Goal: Download file/media

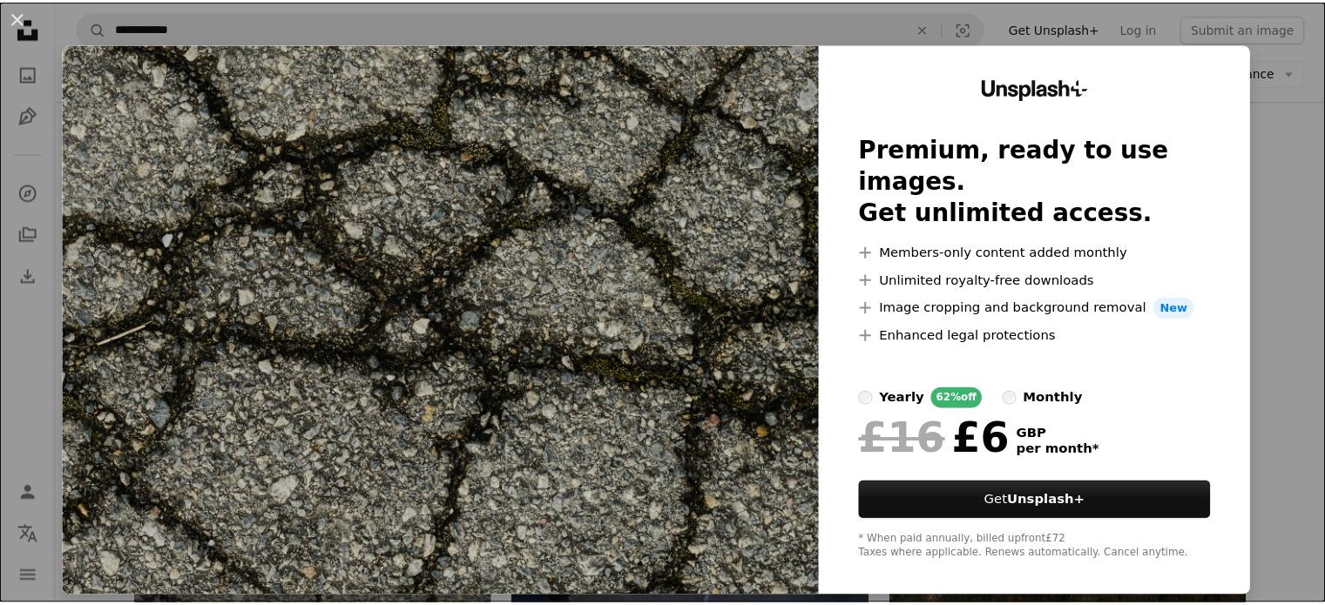
scroll to position [5, 0]
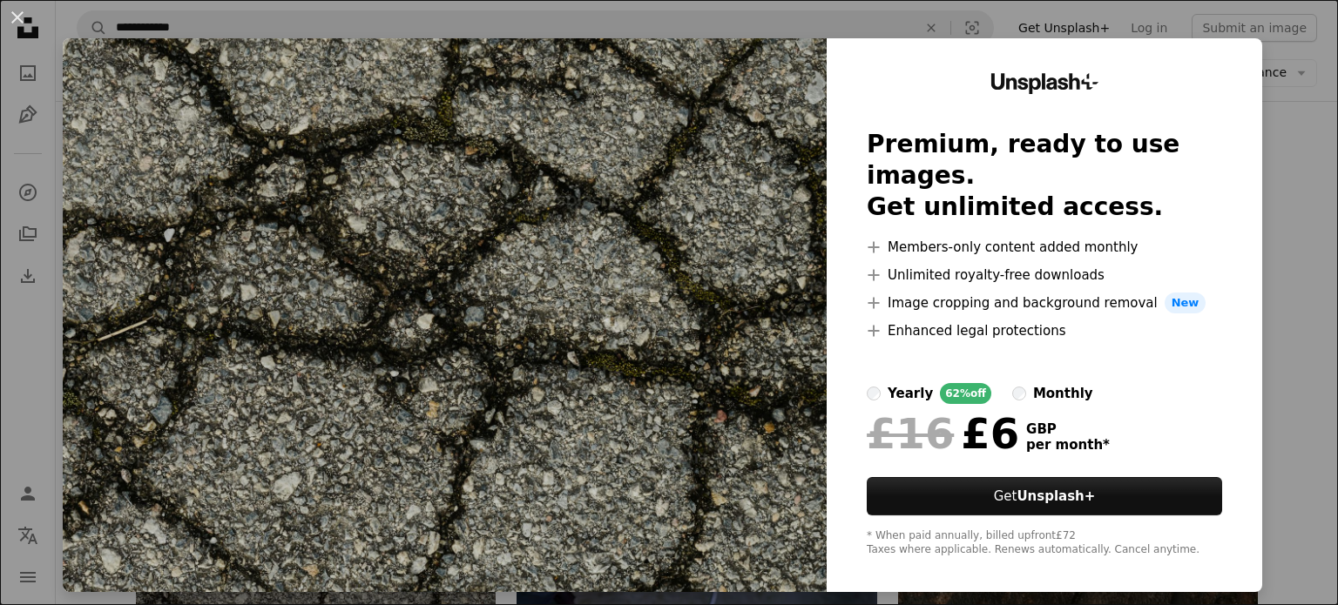
click at [1296, 253] on div "An X shape Unsplash+ Premium, ready to use images. Get unlimited access. A plus…" at bounding box center [669, 302] width 1338 height 605
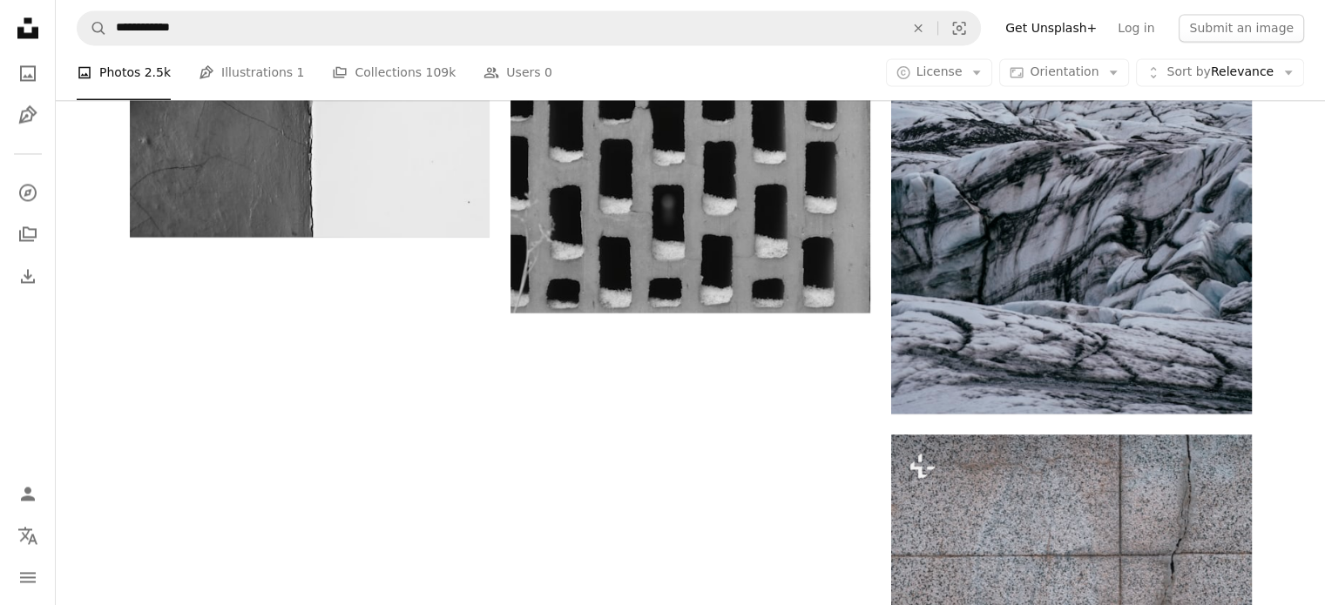
scroll to position [2916, 0]
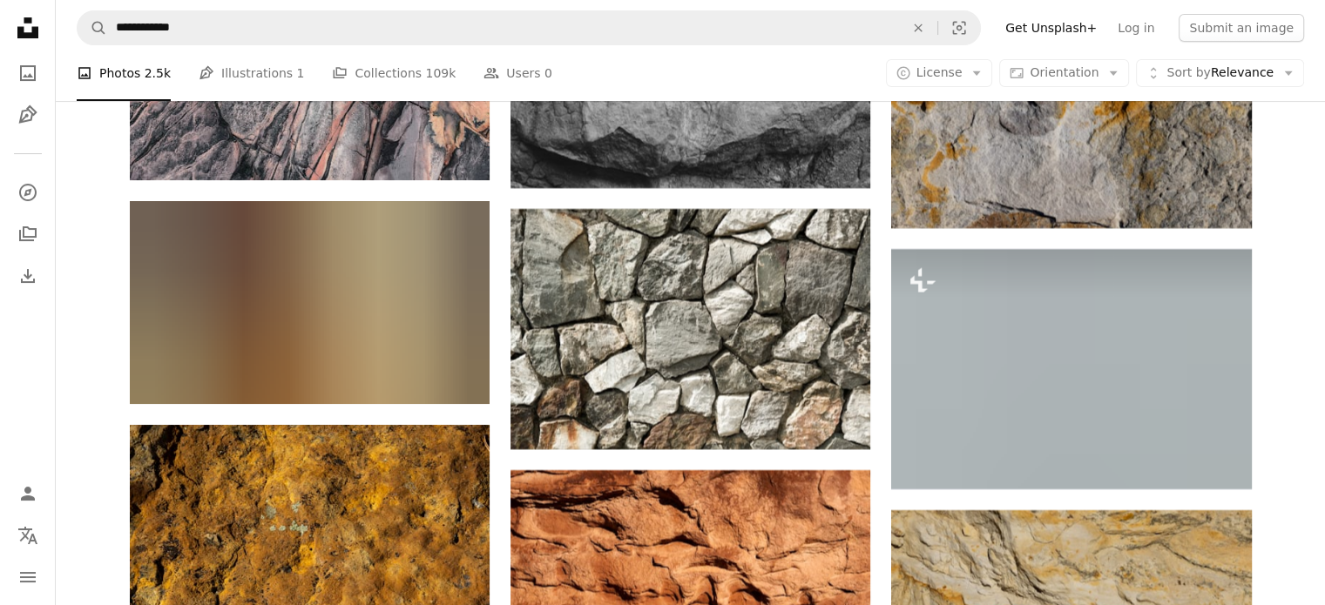
scroll to position [7184, 0]
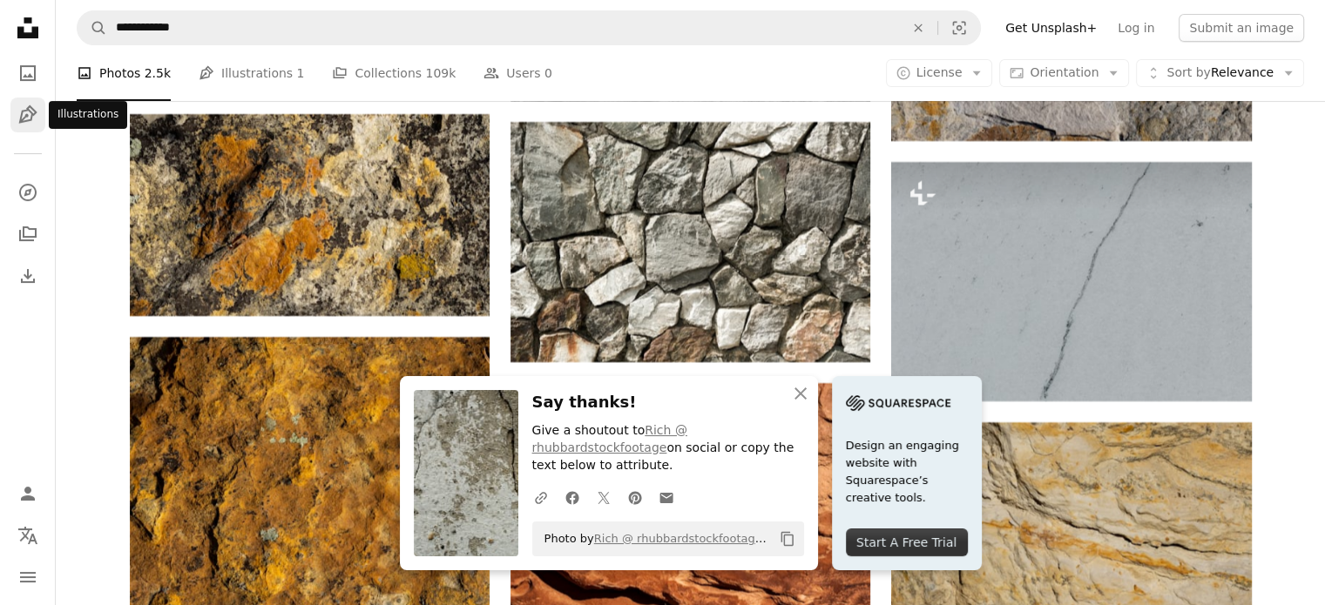
click at [32, 111] on icon "Pen Tool" at bounding box center [27, 115] width 21 height 21
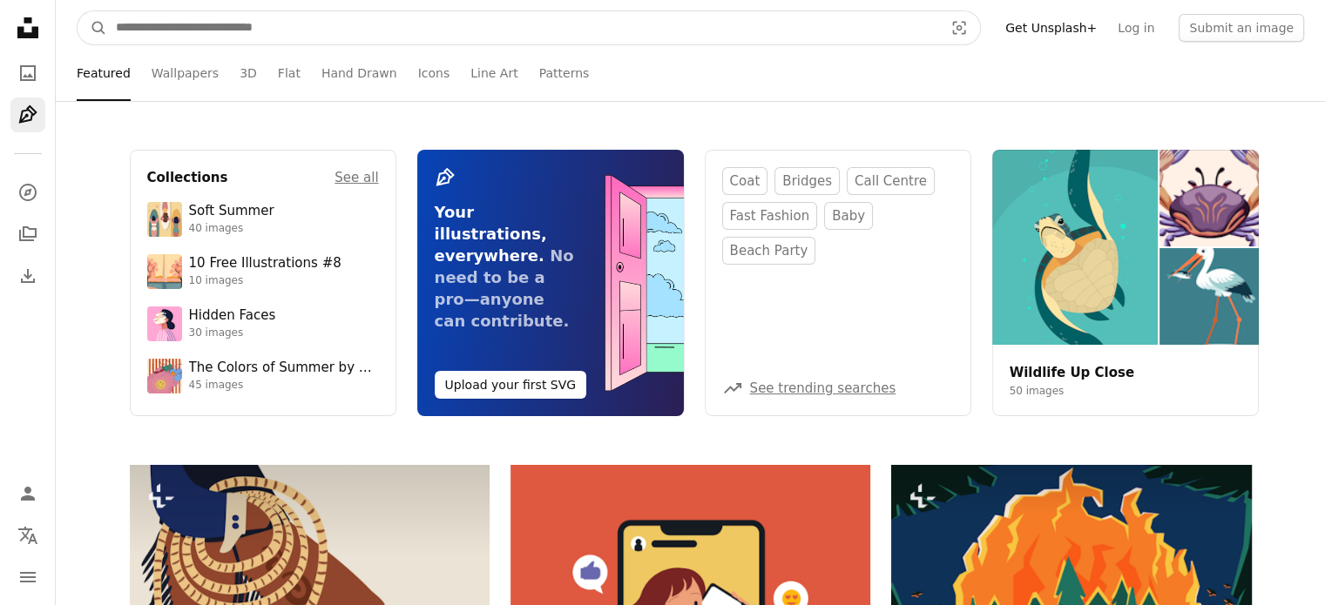
click at [269, 17] on input "Find visuals sitewide" at bounding box center [522, 27] width 831 height 33
type input "******"
click button "A magnifying glass" at bounding box center [93, 27] width 30 height 33
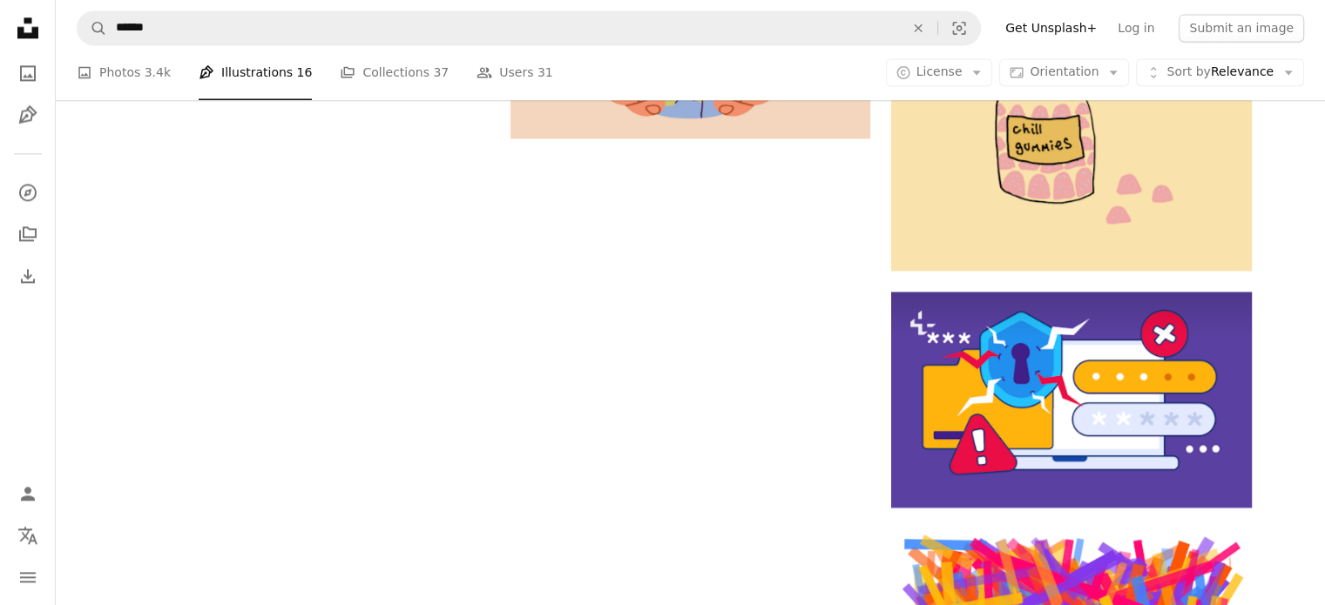
scroll to position [2594, 0]
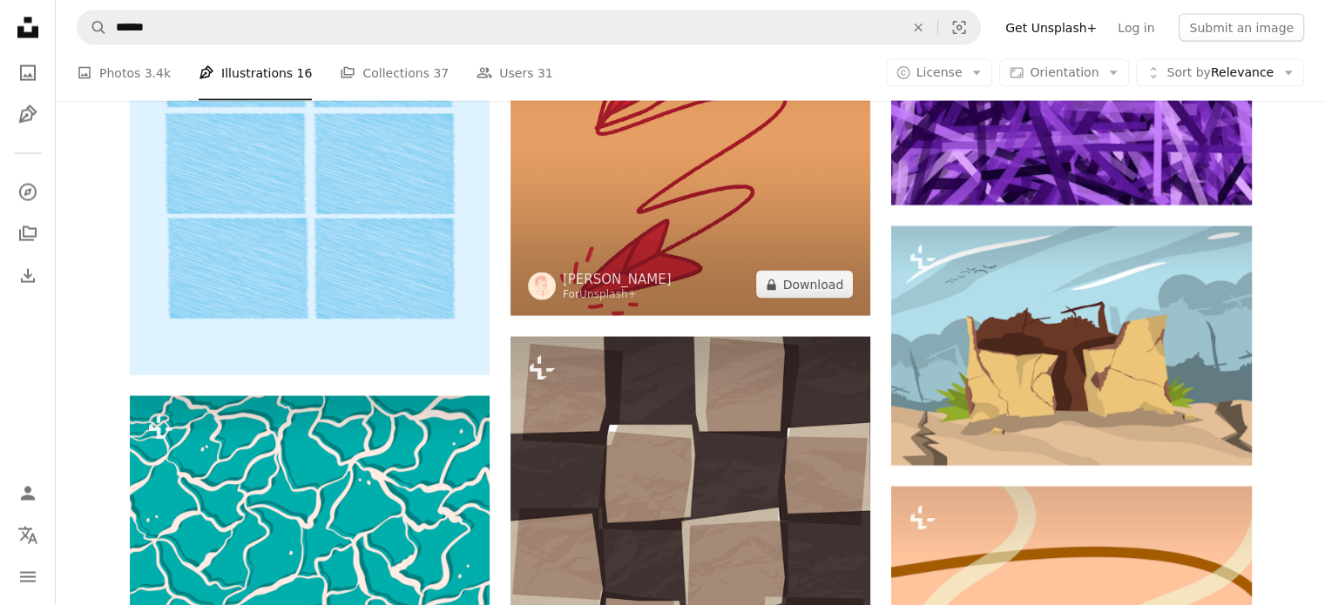
scroll to position [3726, 0]
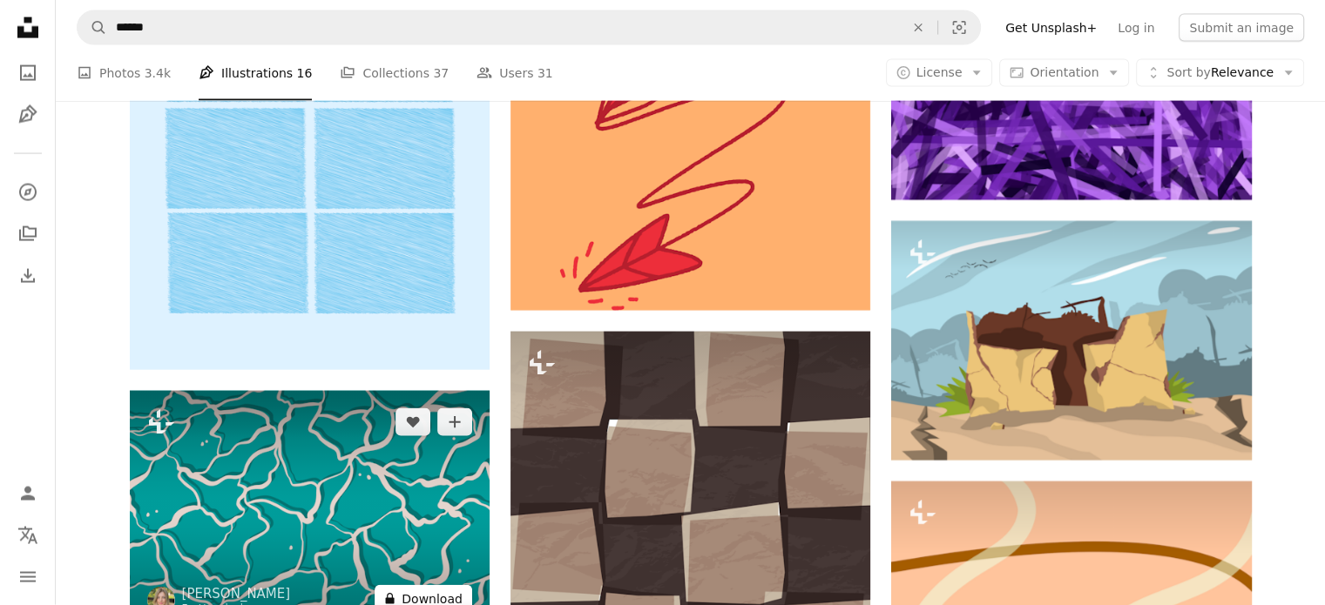
click at [425, 585] on button "A lock Download" at bounding box center [424, 599] width 98 height 28
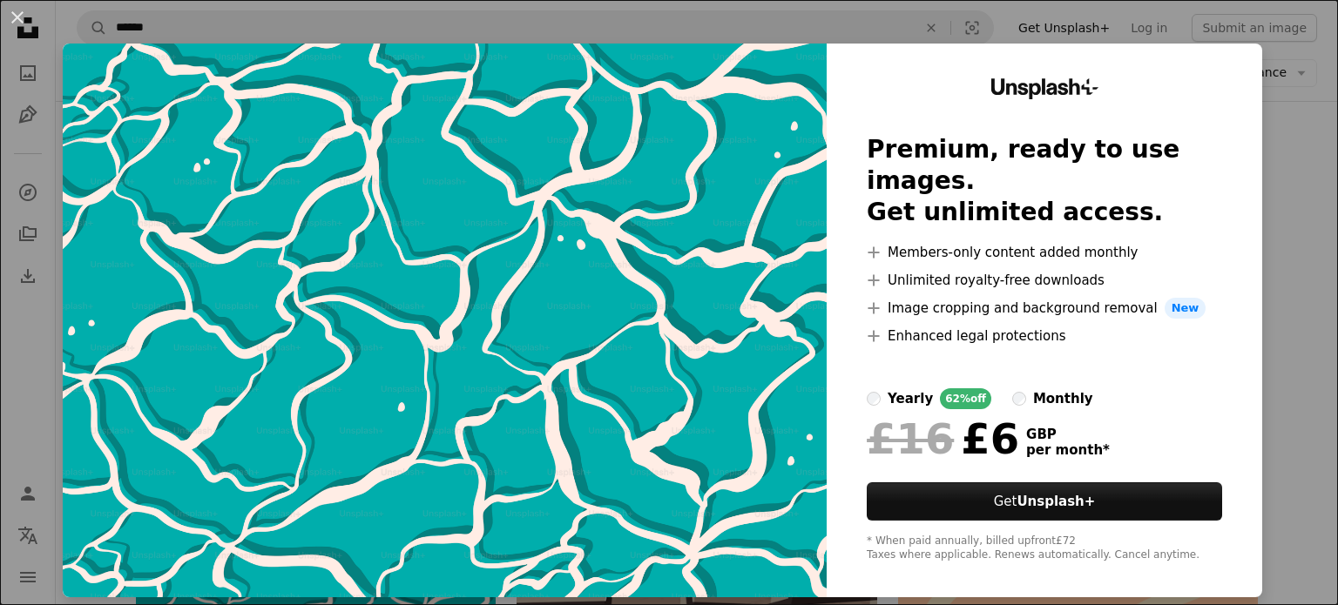
click at [1246, 307] on div "Unsplash+ Premium, ready to use images. Get unlimited access. A plus sign Membe…" at bounding box center [1045, 321] width 436 height 554
click at [1259, 316] on div "An X shape Unsplash+ Premium, ready to use images. Get unlimited access. A plus…" at bounding box center [669, 302] width 1338 height 605
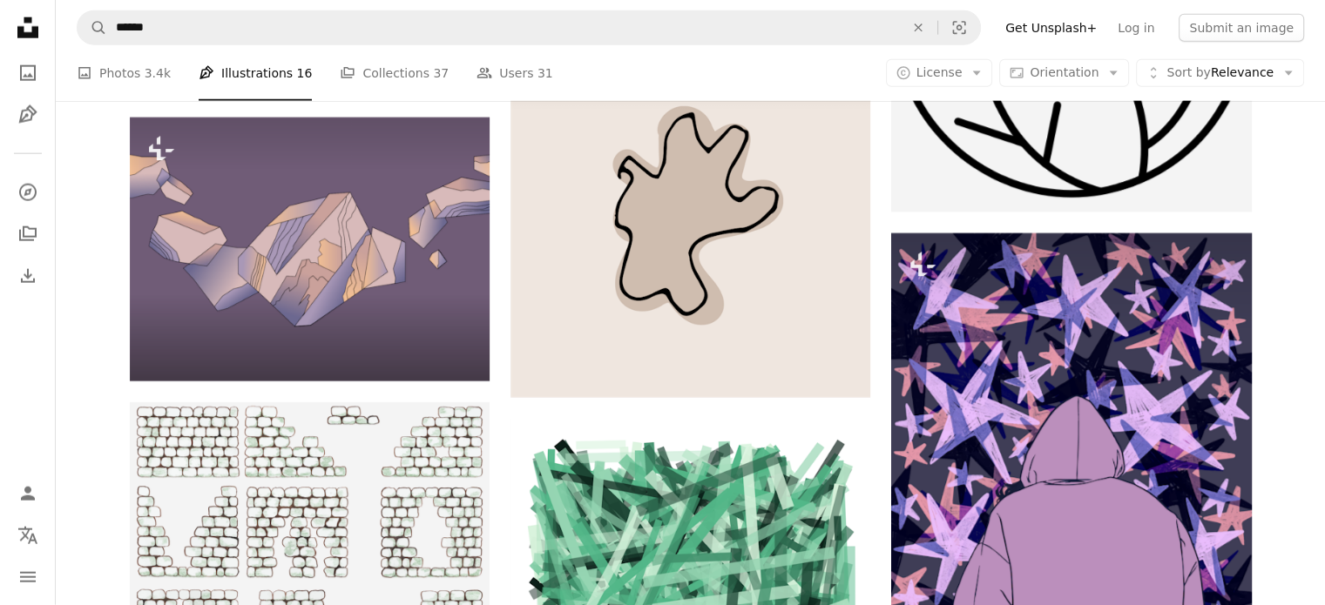
scroll to position [11304, 0]
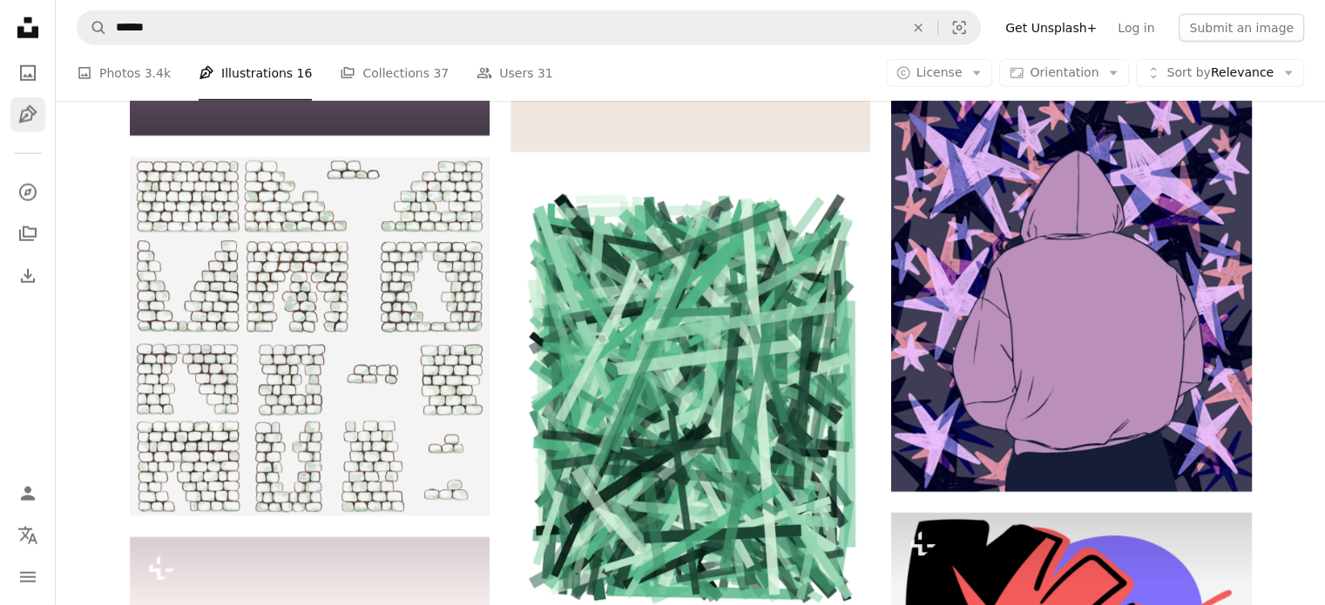
click at [36, 109] on icon "Pen Tool" at bounding box center [27, 115] width 21 height 21
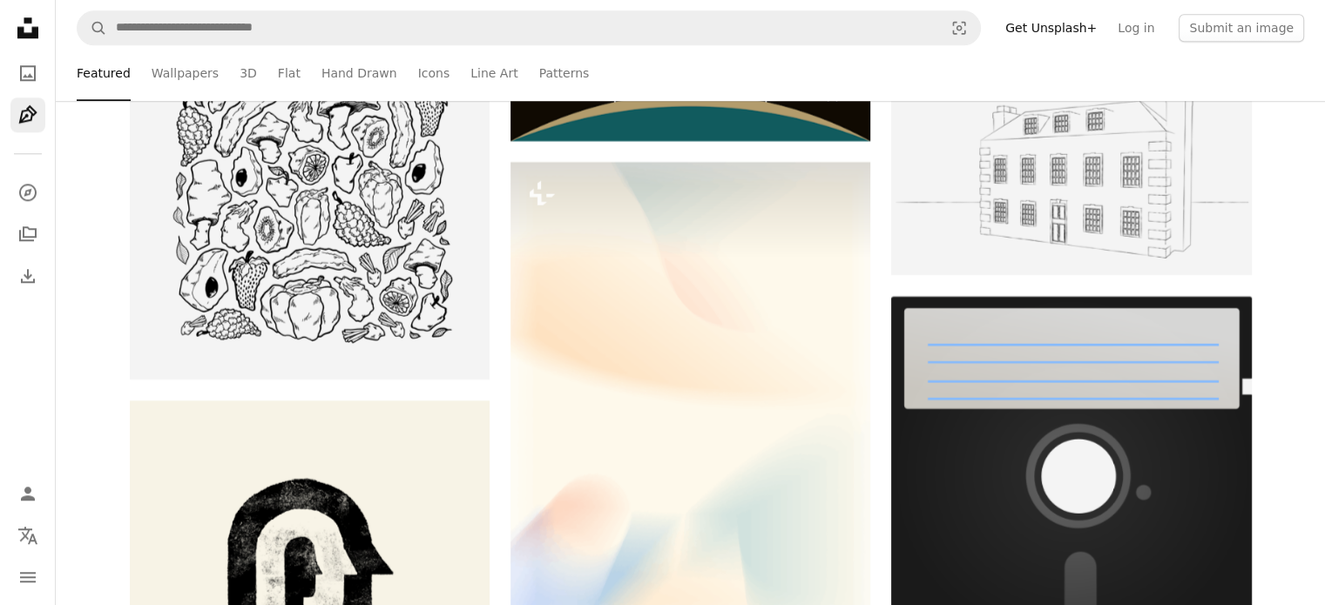
scroll to position [54525, 0]
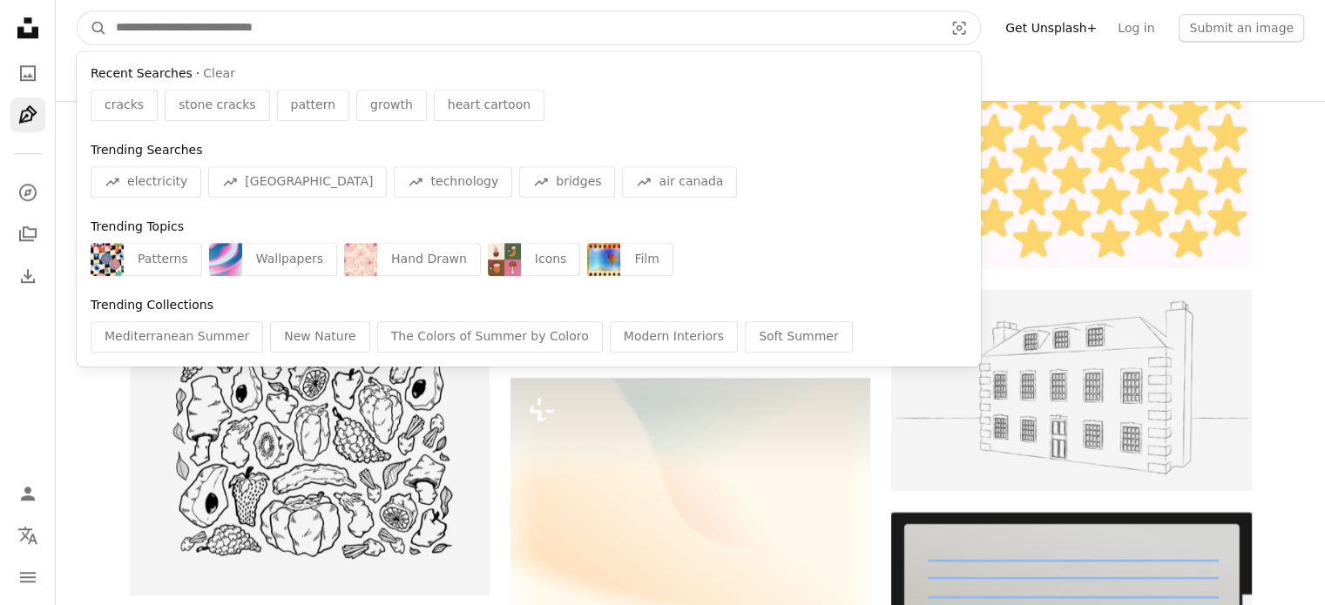
click at [219, 30] on input "Find visuals sitewide" at bounding box center [522, 27] width 831 height 33
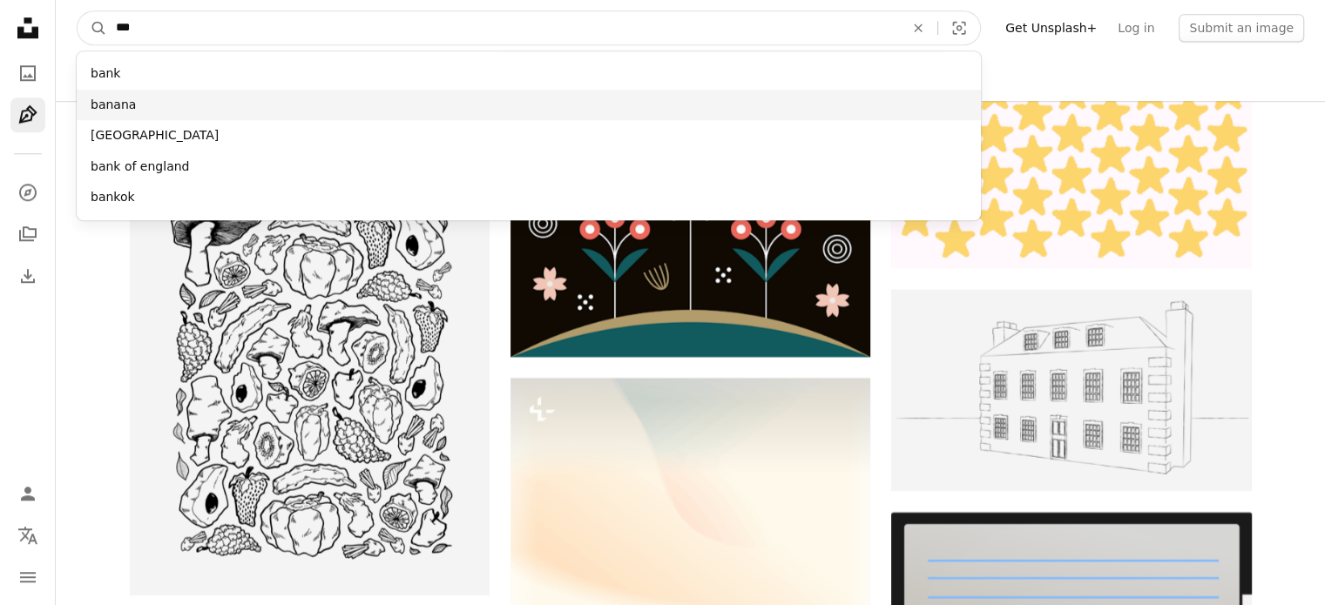
type input "***"
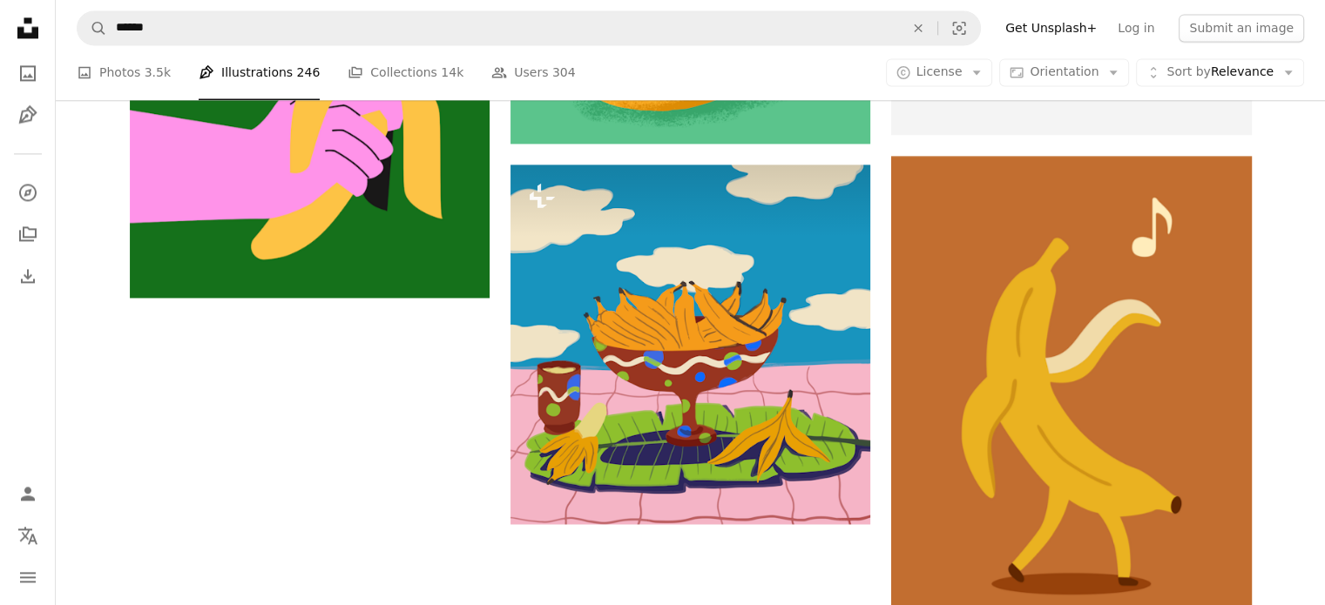
scroll to position [2613, 0]
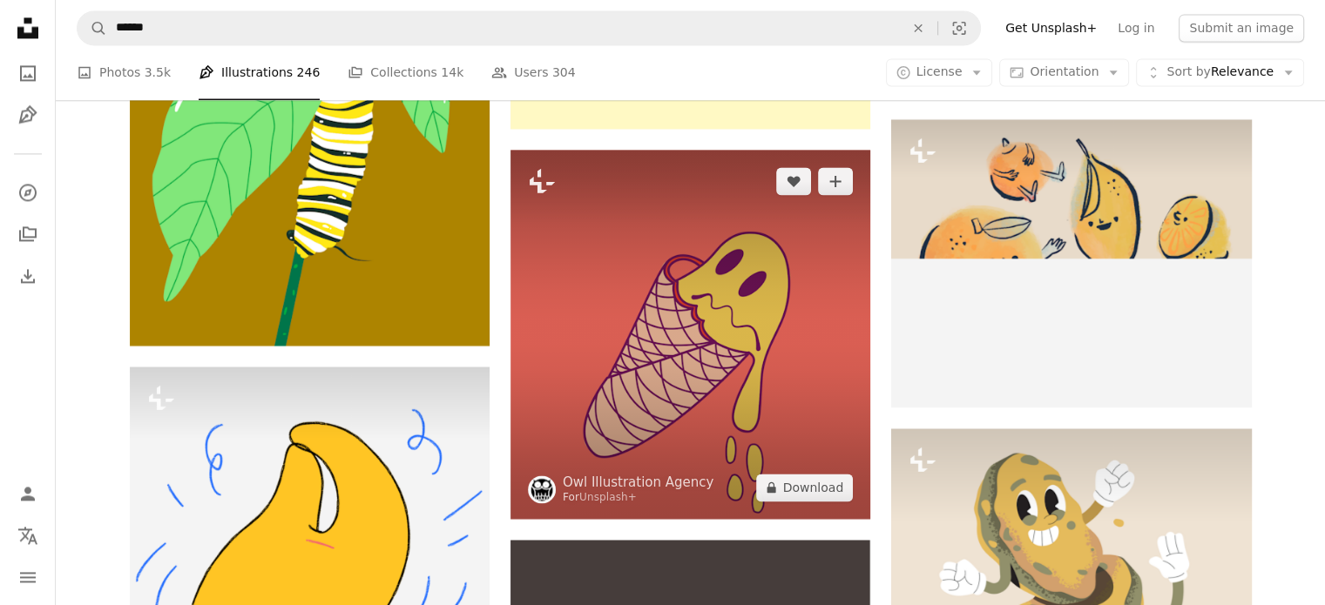
scroll to position [15591, 0]
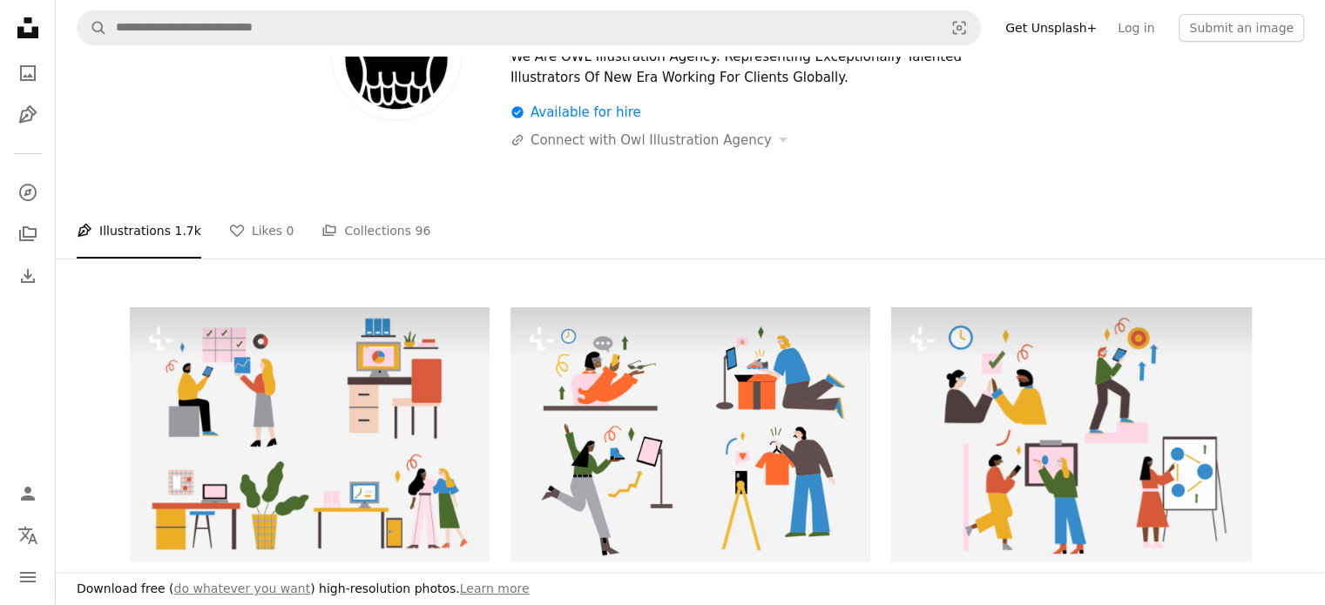
scroll to position [610, 0]
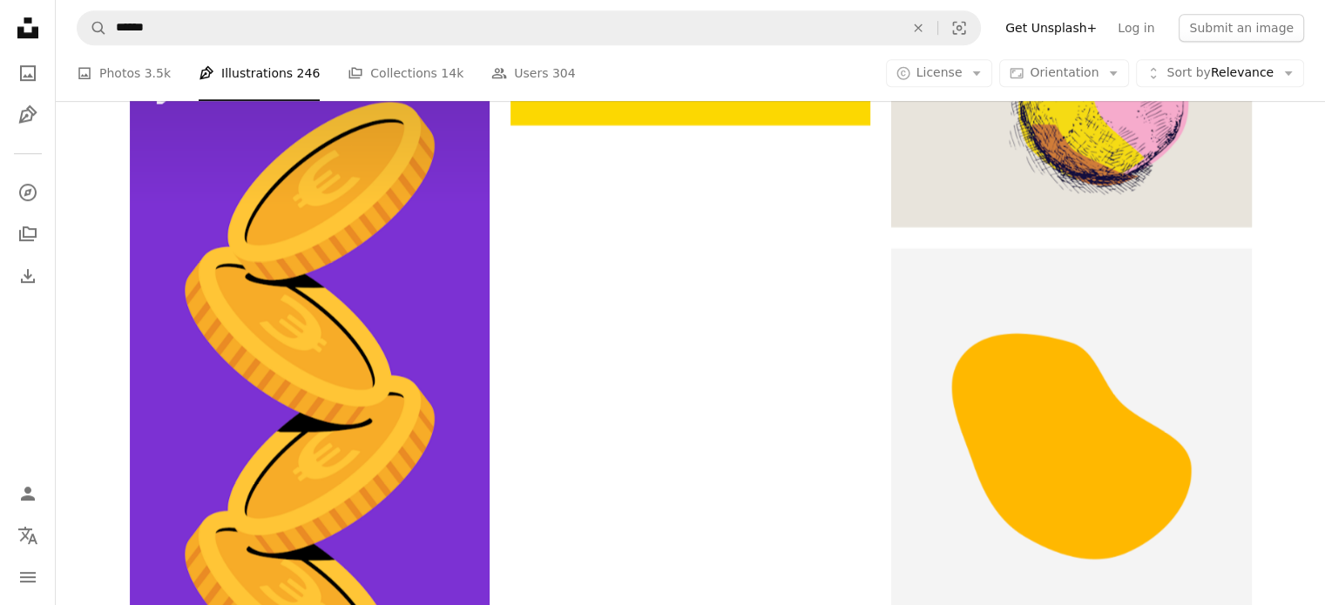
scroll to position [20991, 0]
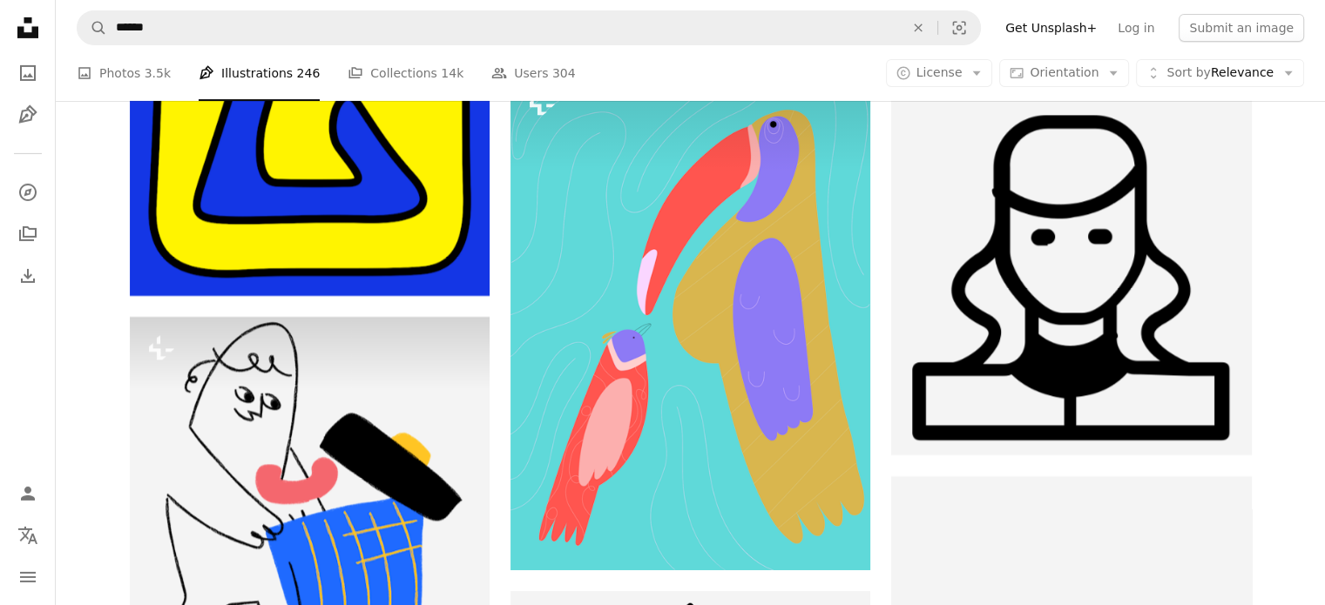
scroll to position [85611, 0]
